Goal: Entertainment & Leisure: Consume media (video, audio)

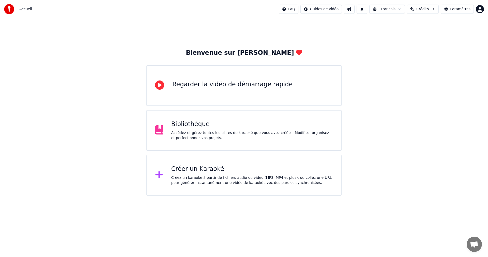
click at [202, 133] on div "Accédez et gérez toutes les pistes de karaoké que vous avez créées. Modifiez, o…" at bounding box center [252, 135] width 162 height 10
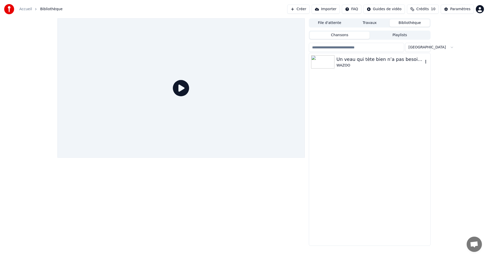
click at [354, 61] on div "Un veau qui tète bien n’a pas besoin de foin" at bounding box center [380, 59] width 87 height 7
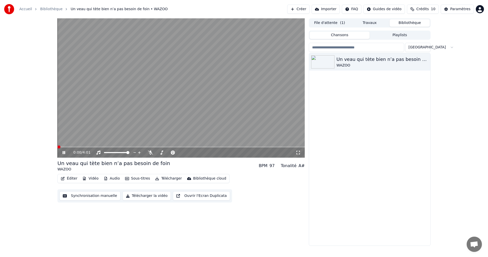
click at [57, 147] on span at bounding box center [58, 146] width 3 height 3
click at [63, 154] on icon at bounding box center [64, 152] width 3 height 3
click at [63, 154] on icon at bounding box center [63, 153] width 3 height 4
click at [150, 152] on icon at bounding box center [150, 152] width 5 height 4
click at [300, 151] on icon at bounding box center [299, 153] width 4 height 4
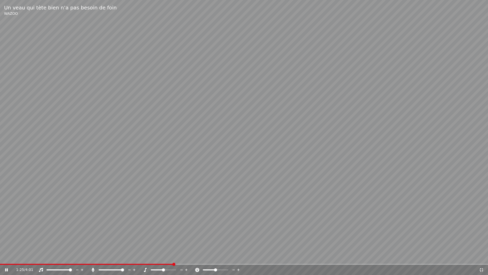
click at [481, 256] on icon at bounding box center [482, 270] width 4 height 4
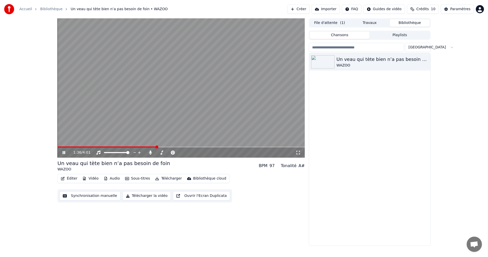
click at [59, 146] on span at bounding box center [106, 146] width 99 height 1
click at [65, 152] on icon at bounding box center [64, 152] width 3 height 3
click at [57, 145] on span at bounding box center [58, 146] width 3 height 3
click at [62, 153] on icon at bounding box center [68, 152] width 12 height 4
click at [361, 63] on div "WAZOO" at bounding box center [380, 65] width 87 height 5
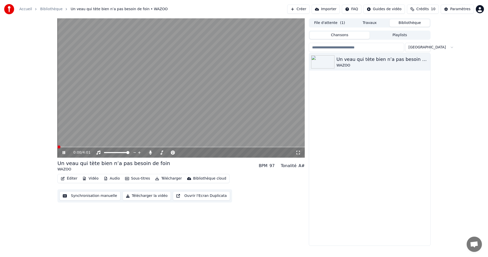
click at [301, 156] on div "0:00 / 4:01" at bounding box center [180, 152] width 247 height 10
click at [298, 153] on icon at bounding box center [298, 152] width 5 height 4
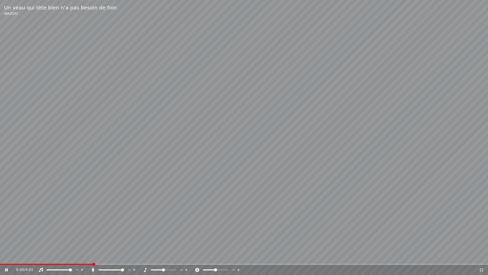
drag, startPoint x: 123, startPoint y: 267, endPoint x: 111, endPoint y: 270, distance: 12.2
click at [111, 256] on div at bounding box center [116, 269] width 41 height 5
click at [112, 256] on span at bounding box center [105, 269] width 13 height 1
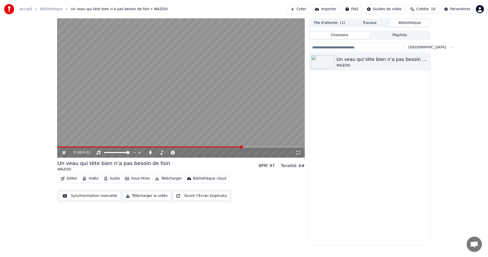
click at [298, 152] on icon at bounding box center [298, 152] width 5 height 4
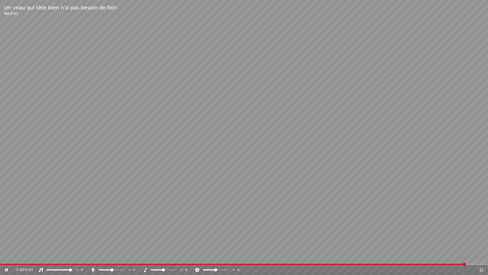
click at [118, 256] on div at bounding box center [116, 269] width 41 height 5
click at [117, 256] on div at bounding box center [116, 269] width 41 height 5
click at [122, 256] on span at bounding box center [120, 269] width 3 height 3
